Goal: Task Accomplishment & Management: Use online tool/utility

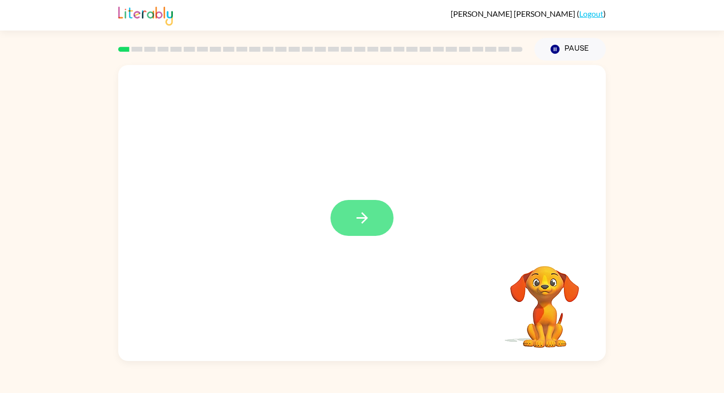
click at [377, 214] on button "button" at bounding box center [361, 218] width 63 height 36
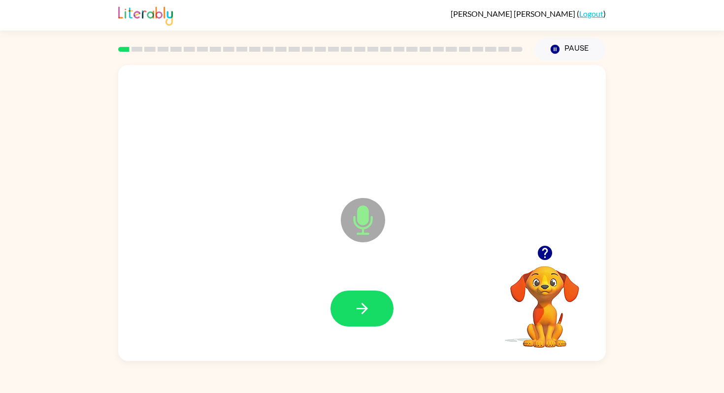
click at [377, 214] on icon at bounding box center [363, 220] width 44 height 44
click at [379, 306] on button "button" at bounding box center [361, 309] width 63 height 36
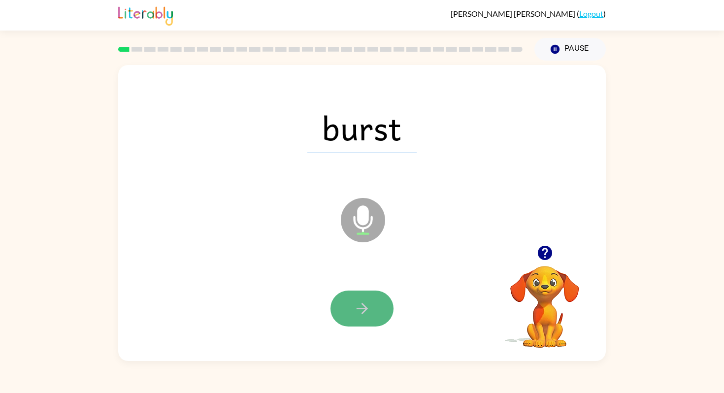
click at [369, 308] on icon "button" at bounding box center [362, 308] width 17 height 17
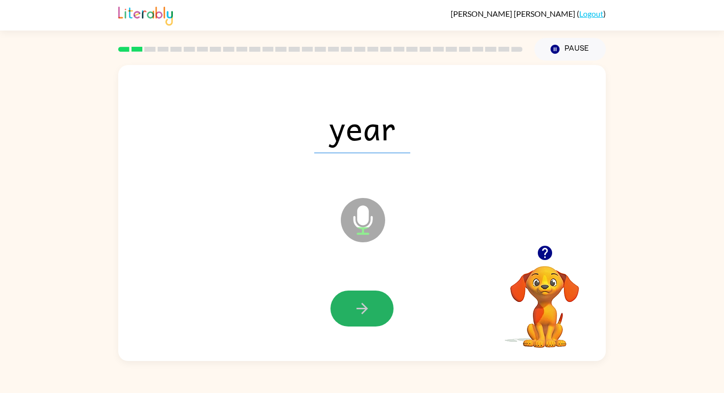
click at [369, 308] on icon "button" at bounding box center [362, 308] width 17 height 17
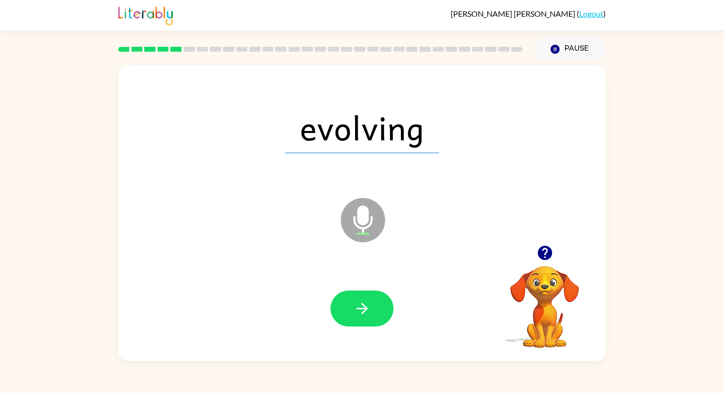
click at [369, 308] on icon "button" at bounding box center [362, 308] width 17 height 17
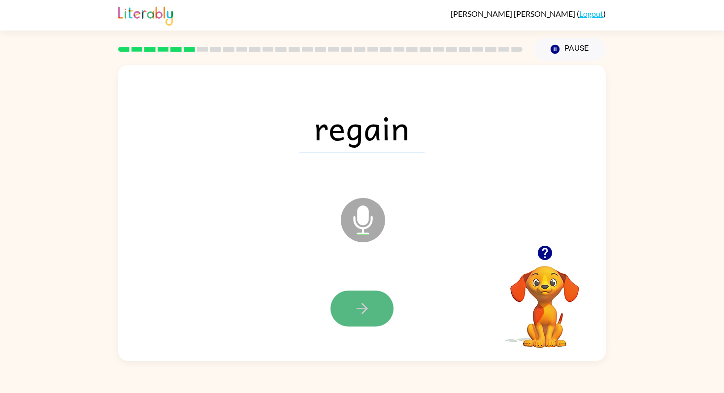
click at [368, 308] on icon "button" at bounding box center [362, 308] width 17 height 17
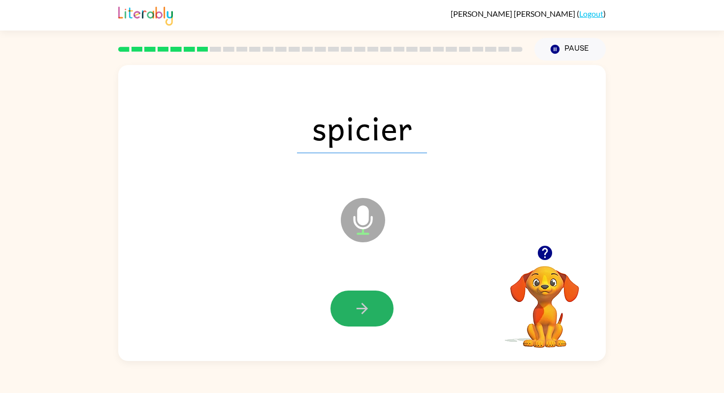
click at [368, 308] on icon "button" at bounding box center [362, 308] width 17 height 17
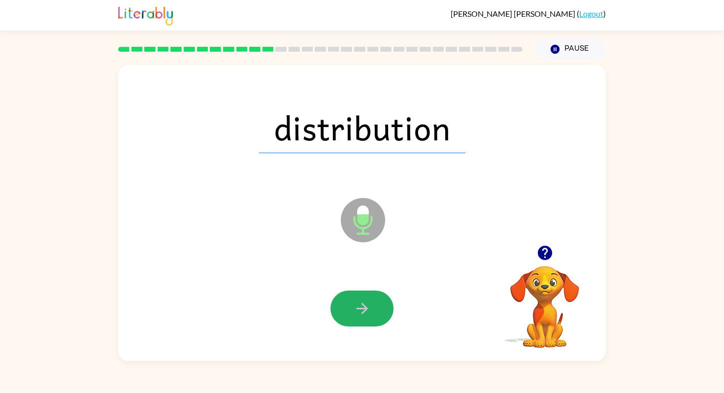
click at [368, 308] on icon "button" at bounding box center [362, 308] width 17 height 17
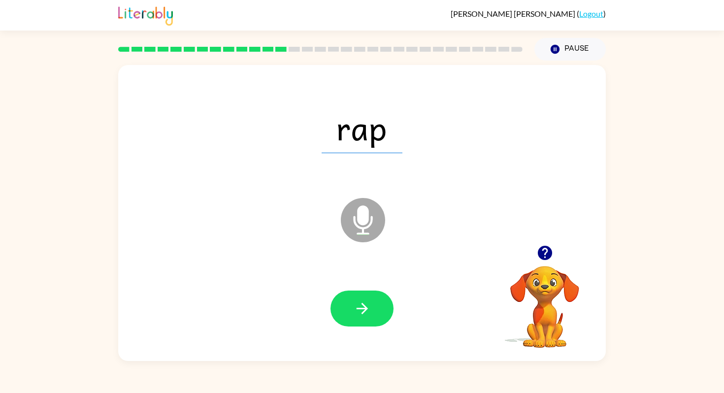
click at [368, 308] on icon "button" at bounding box center [362, 308] width 17 height 17
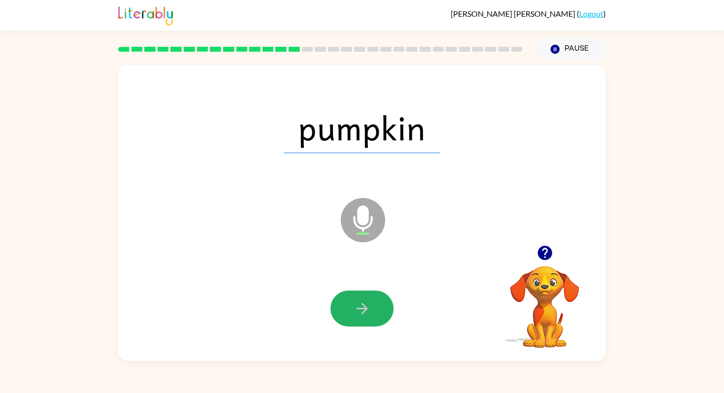
click at [368, 308] on icon "button" at bounding box center [362, 308] width 17 height 17
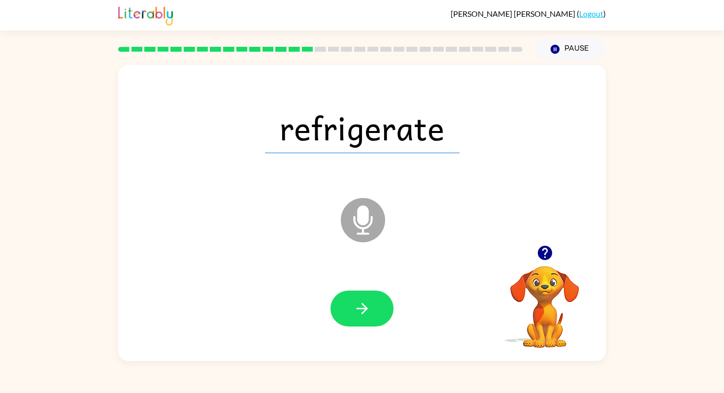
click at [368, 308] on icon "button" at bounding box center [362, 308] width 17 height 17
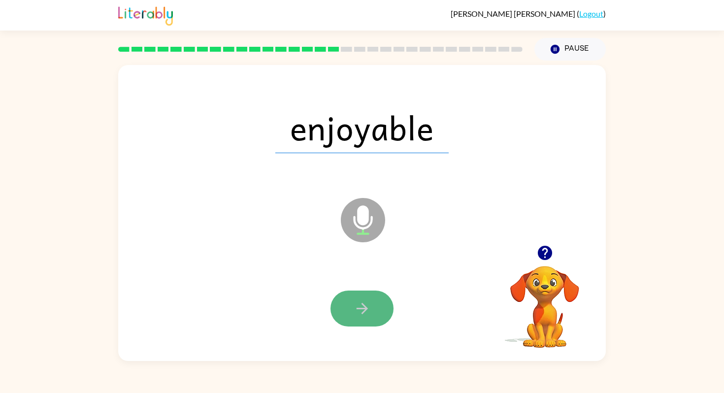
click at [369, 308] on icon "button" at bounding box center [362, 308] width 17 height 17
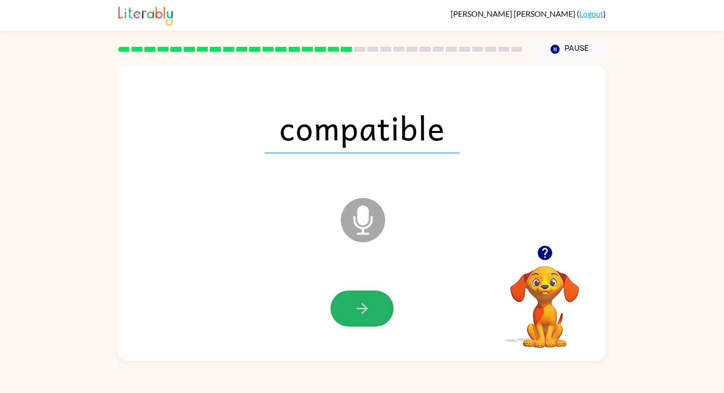
click at [369, 308] on icon "button" at bounding box center [362, 308] width 17 height 17
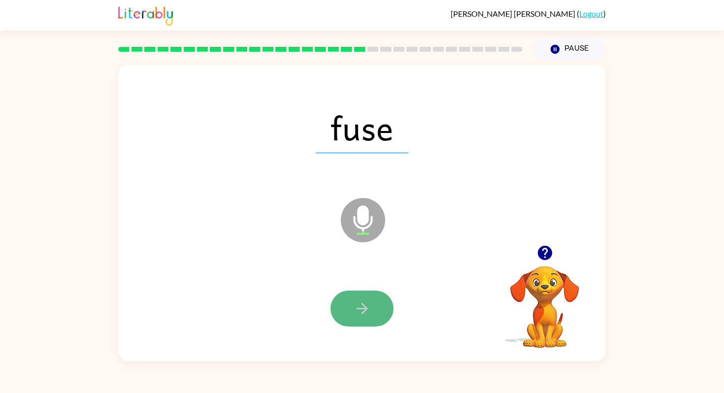
click at [371, 307] on button "button" at bounding box center [361, 309] width 63 height 36
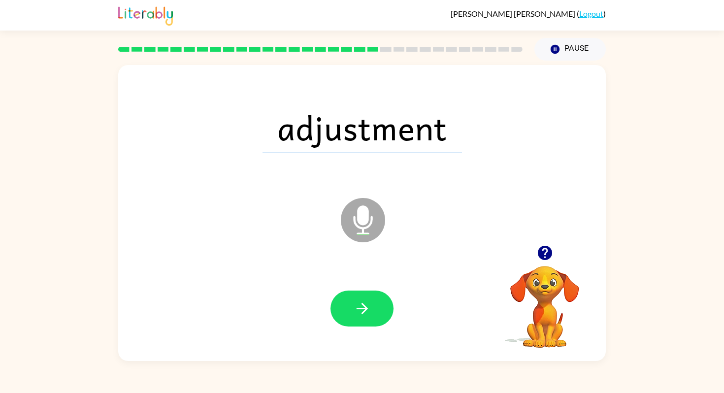
click at [371, 307] on button "button" at bounding box center [361, 309] width 63 height 36
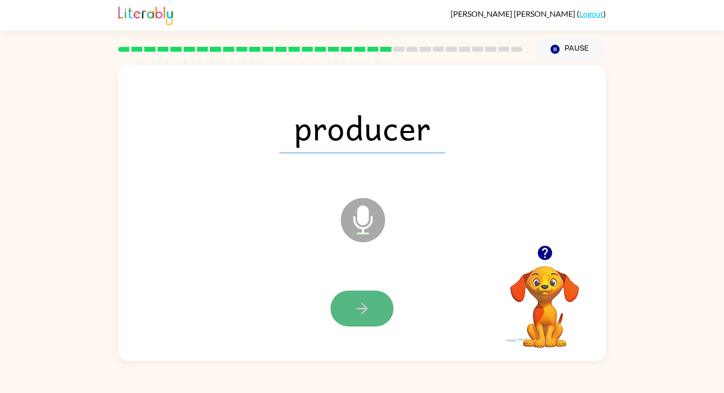
click at [369, 307] on icon "button" at bounding box center [362, 308] width 17 height 17
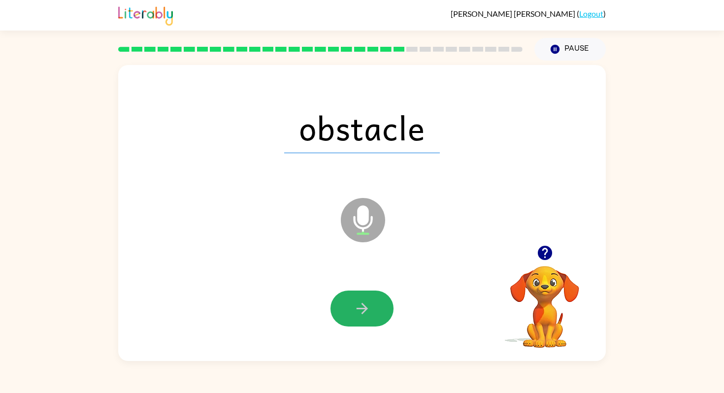
click at [369, 307] on icon "button" at bounding box center [362, 308] width 17 height 17
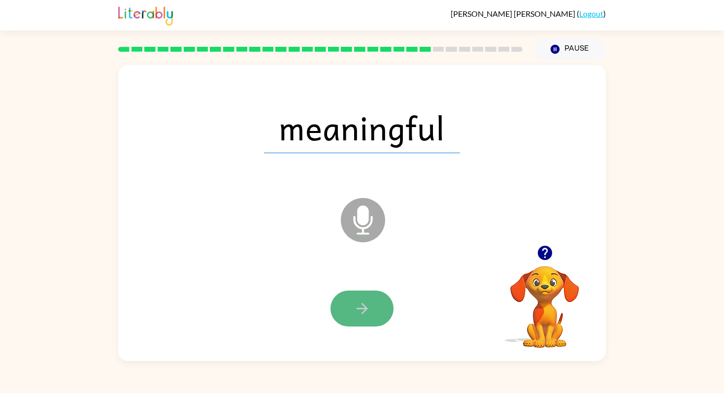
click at [369, 307] on icon "button" at bounding box center [362, 308] width 17 height 17
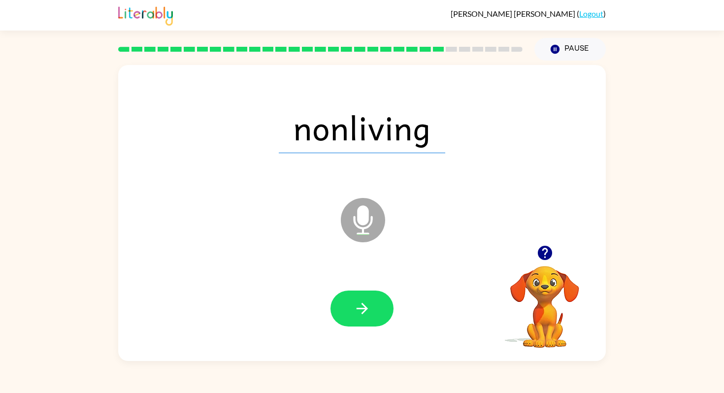
click at [369, 307] on icon "button" at bounding box center [362, 308] width 17 height 17
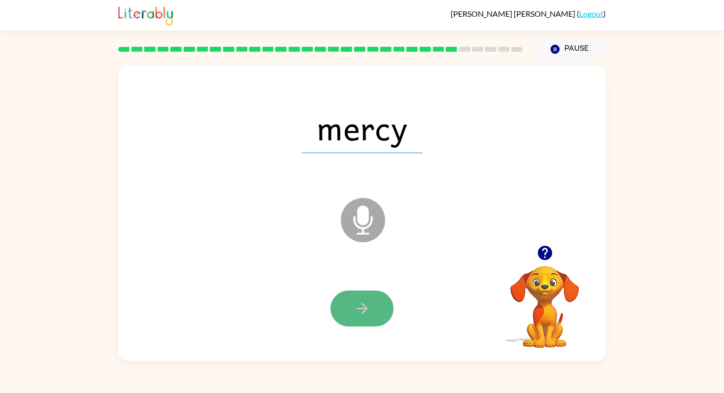
click at [370, 307] on icon "button" at bounding box center [362, 308] width 17 height 17
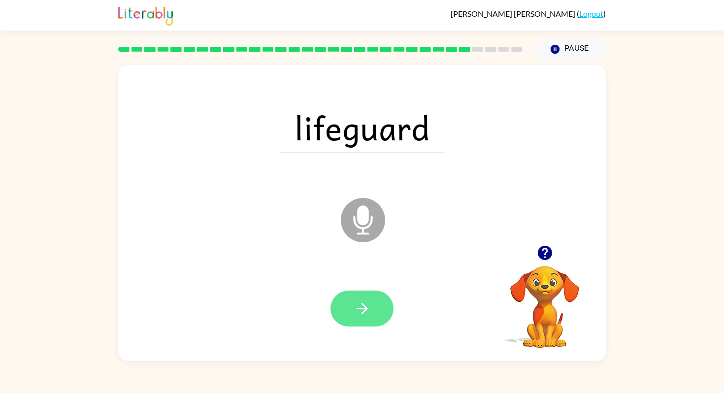
click at [370, 307] on button "button" at bounding box center [361, 309] width 63 height 36
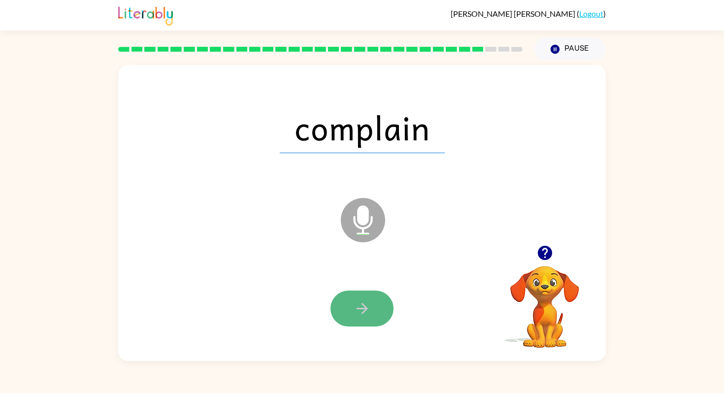
click at [371, 307] on button "button" at bounding box center [361, 309] width 63 height 36
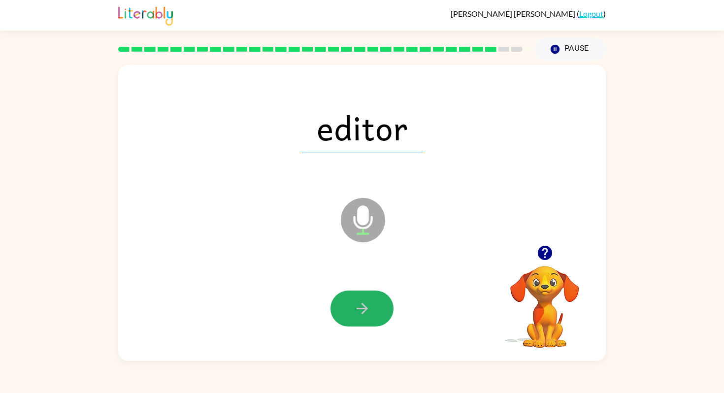
click at [371, 307] on button "button" at bounding box center [361, 309] width 63 height 36
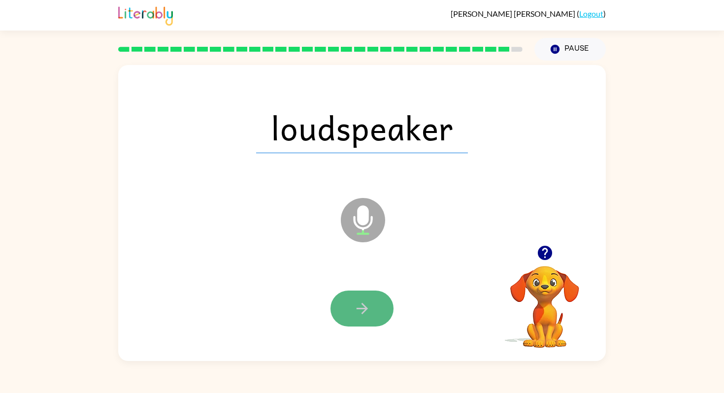
click at [371, 307] on button "button" at bounding box center [361, 309] width 63 height 36
